Goal: Information Seeking & Learning: Find specific fact

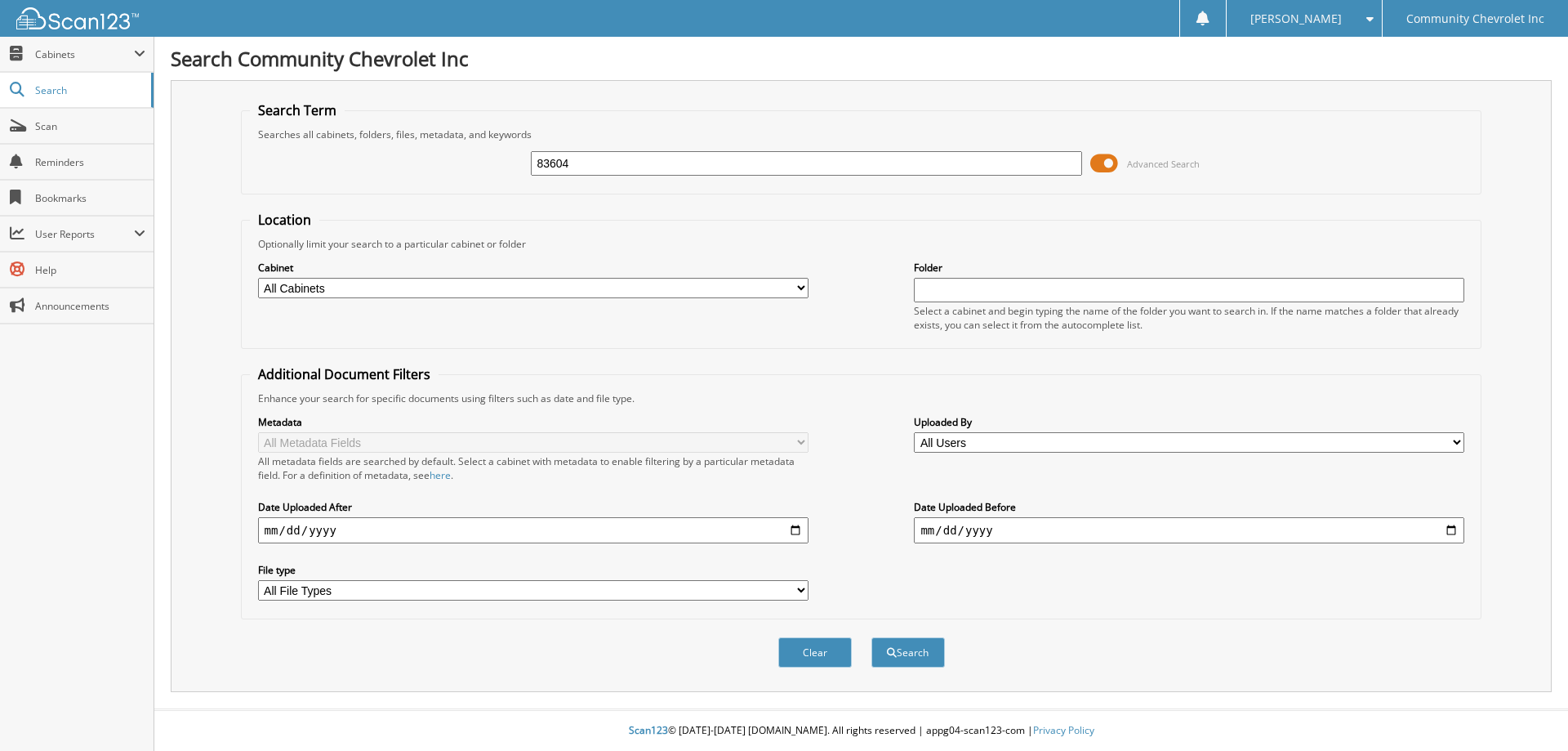
type input "83604"
click at [872, 637] on button "Search" at bounding box center [908, 652] width 74 height 30
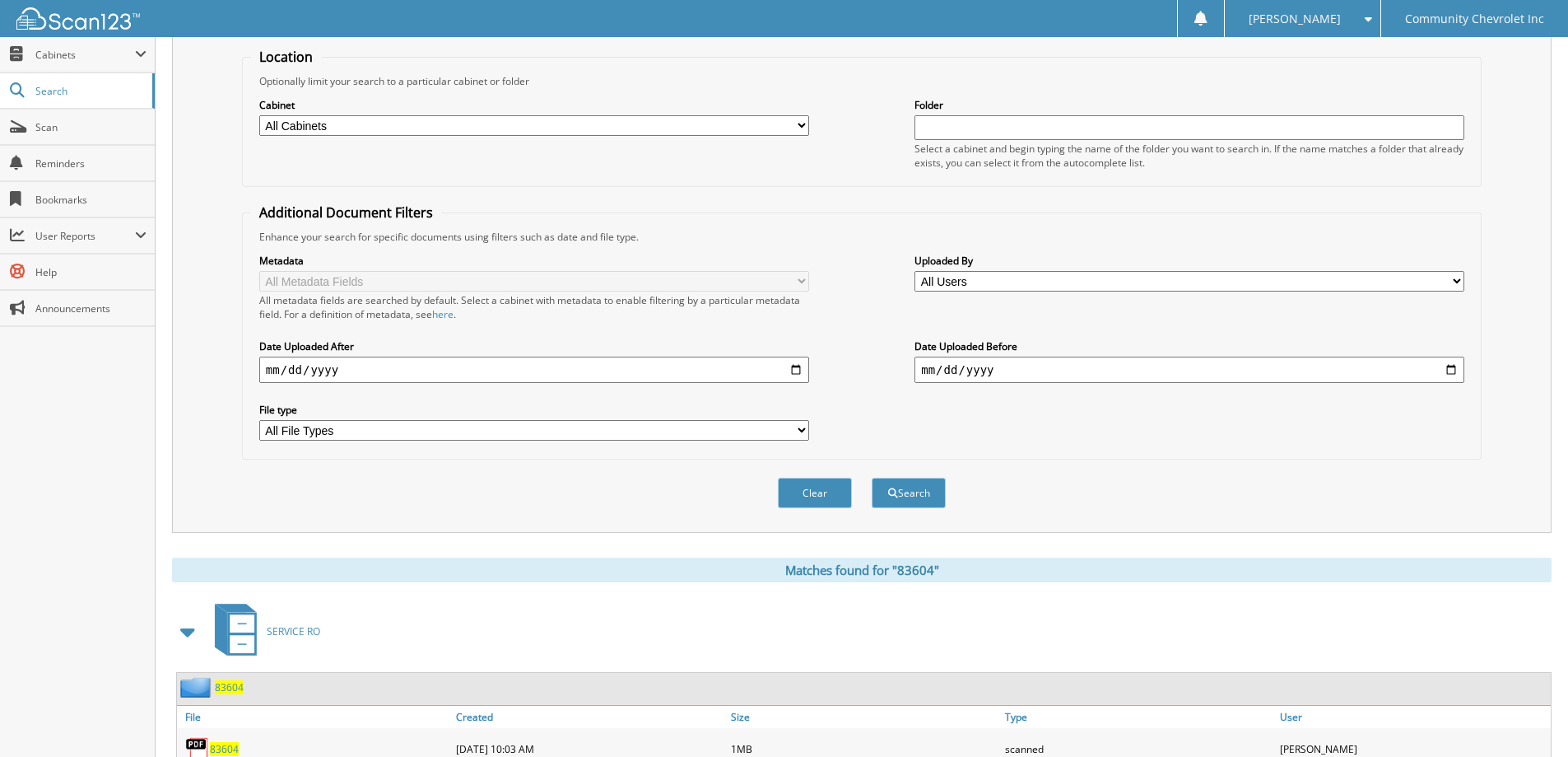
scroll to position [247, 0]
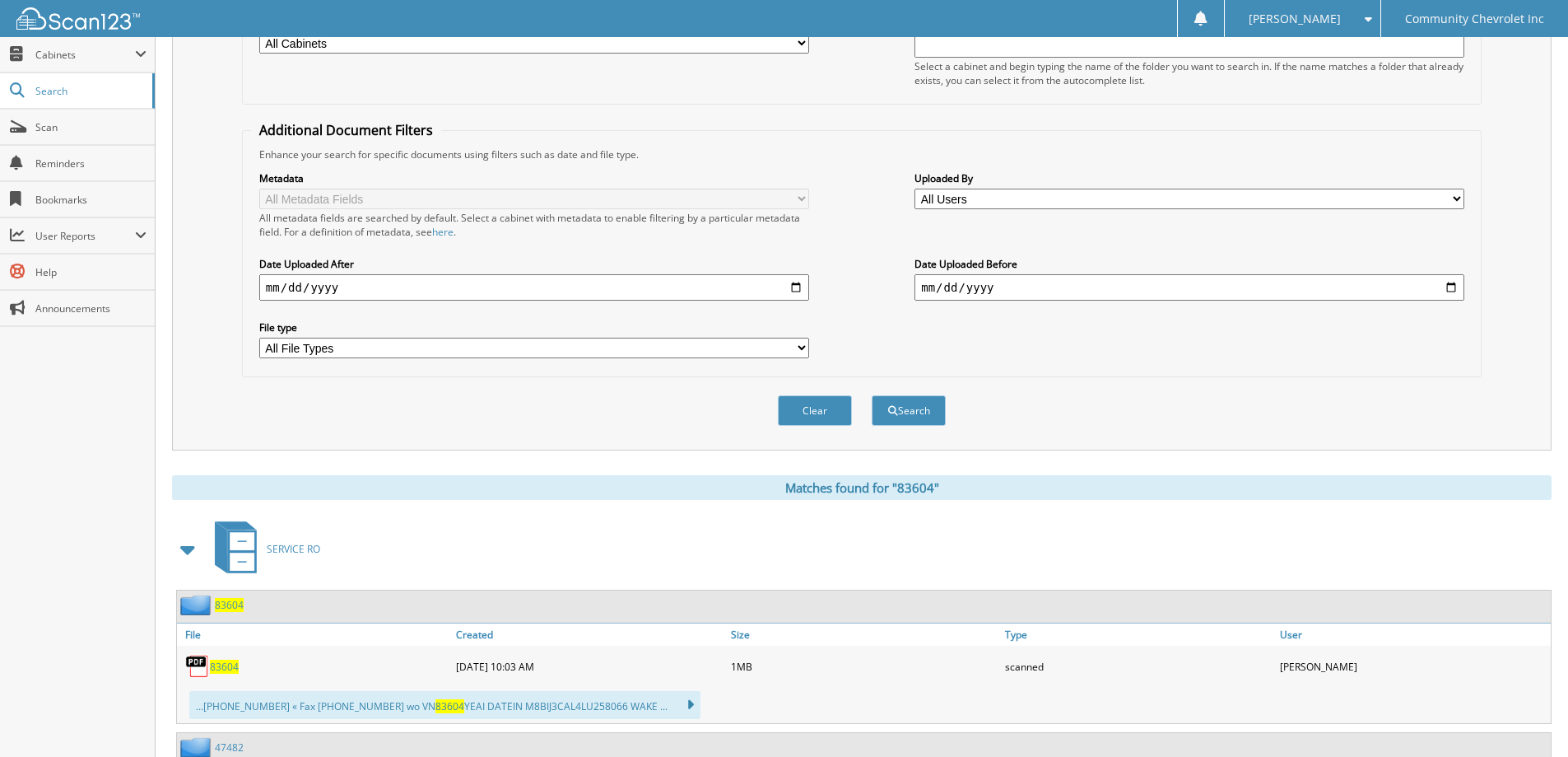
click at [229, 666] on span "83604" at bounding box center [224, 666] width 29 height 14
